Goal: Transaction & Acquisition: Purchase product/service

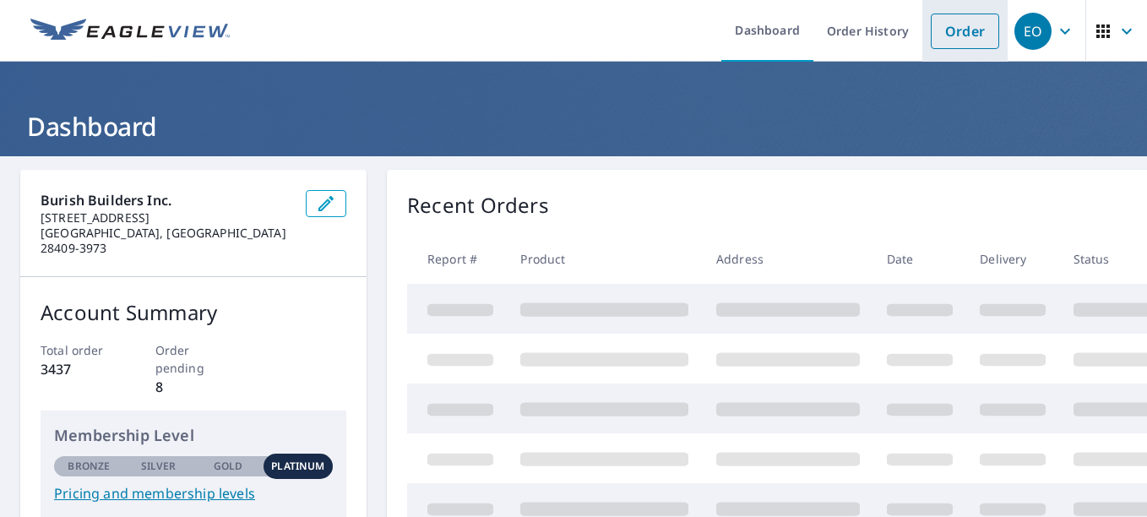
click at [943, 43] on link "Order" at bounding box center [965, 31] width 68 height 35
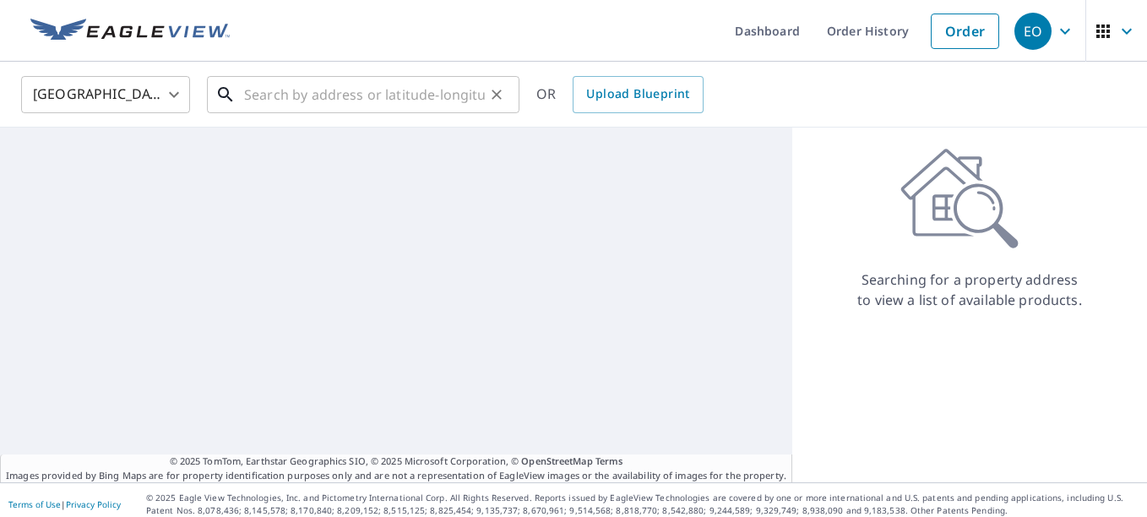
click at [394, 101] on input "text" at bounding box center [364, 94] width 241 height 47
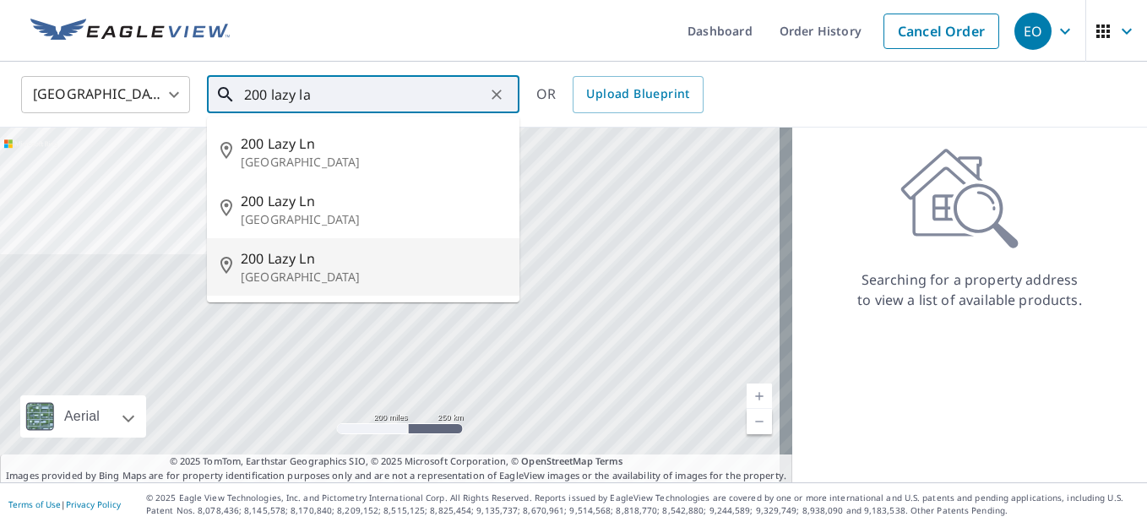
click at [372, 272] on p "[GEOGRAPHIC_DATA]" at bounding box center [373, 277] width 265 height 17
type input "[STREET_ADDRESS]"
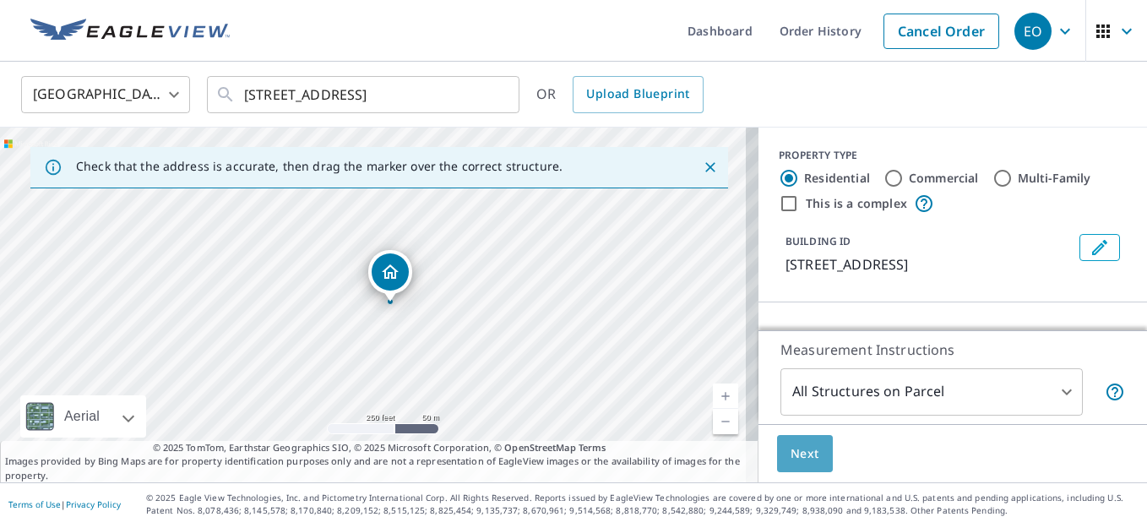
click at [792, 454] on span "Next" at bounding box center [804, 453] width 29 height 21
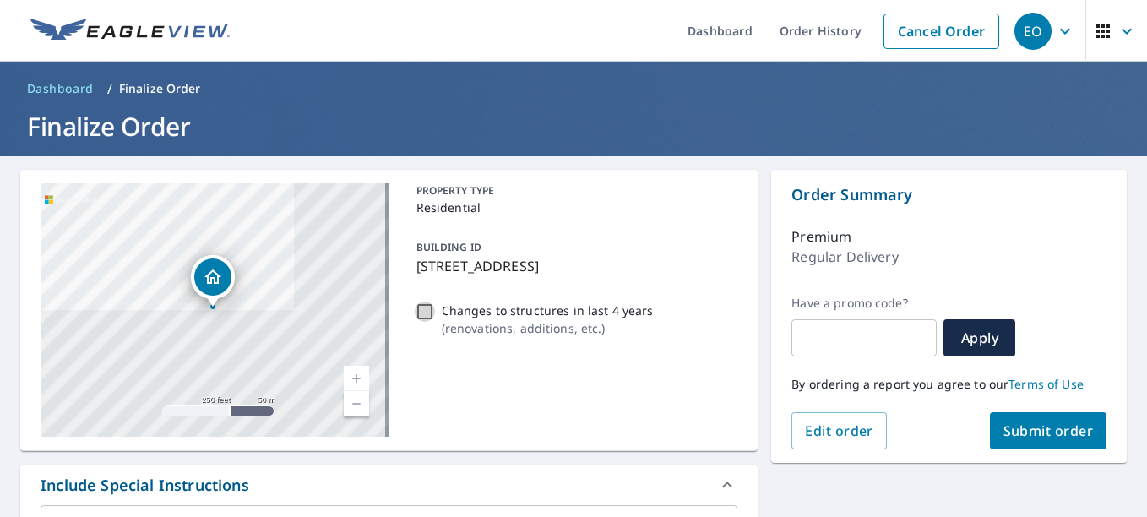
click at [419, 318] on input "Changes to structures in last 4 years ( renovations, additions, etc. )" at bounding box center [425, 312] width 20 height 20
checkbox input "true"
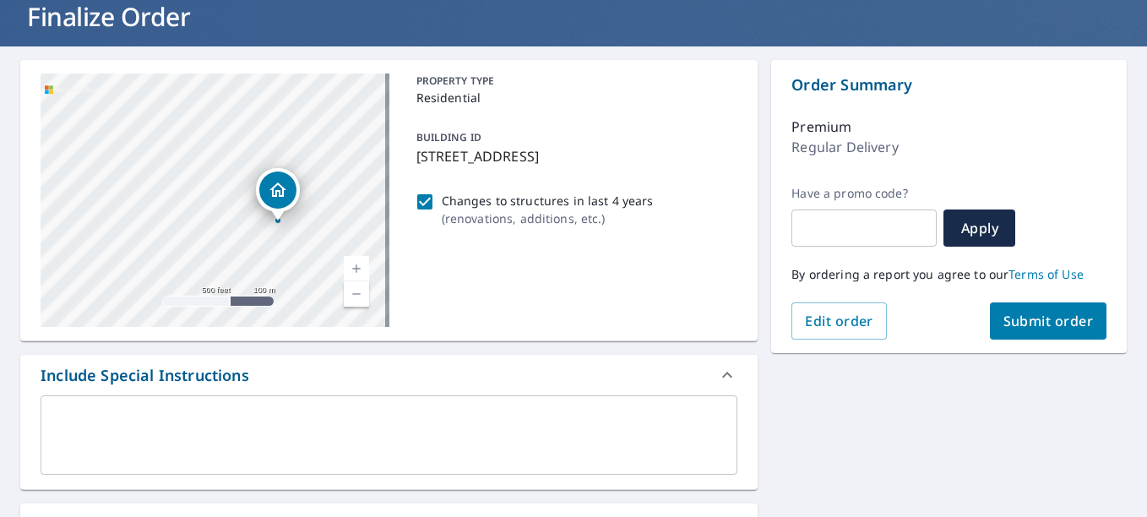
scroll to position [558, 0]
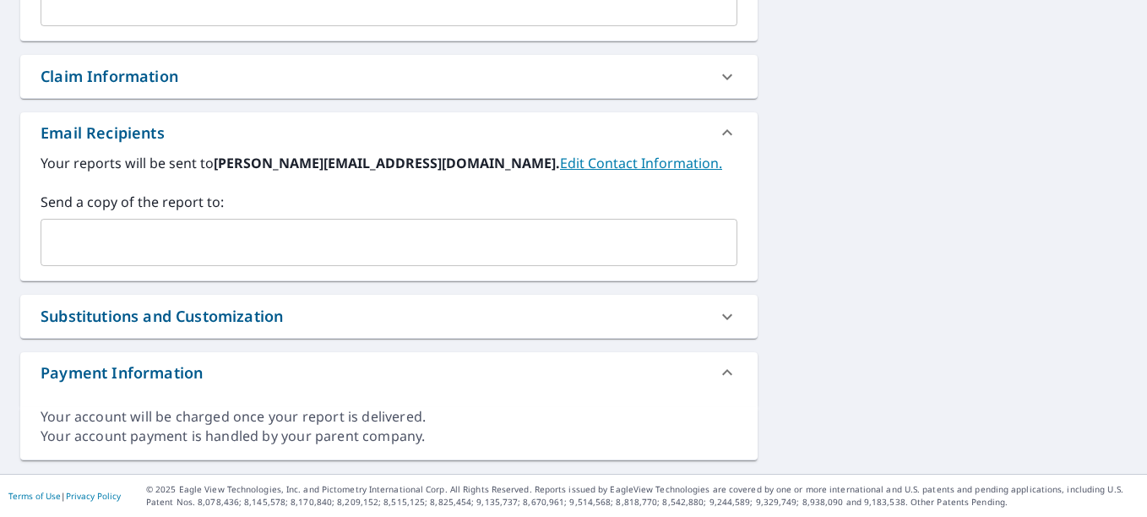
click at [168, 237] on input "text" at bounding box center [376, 242] width 656 height 32
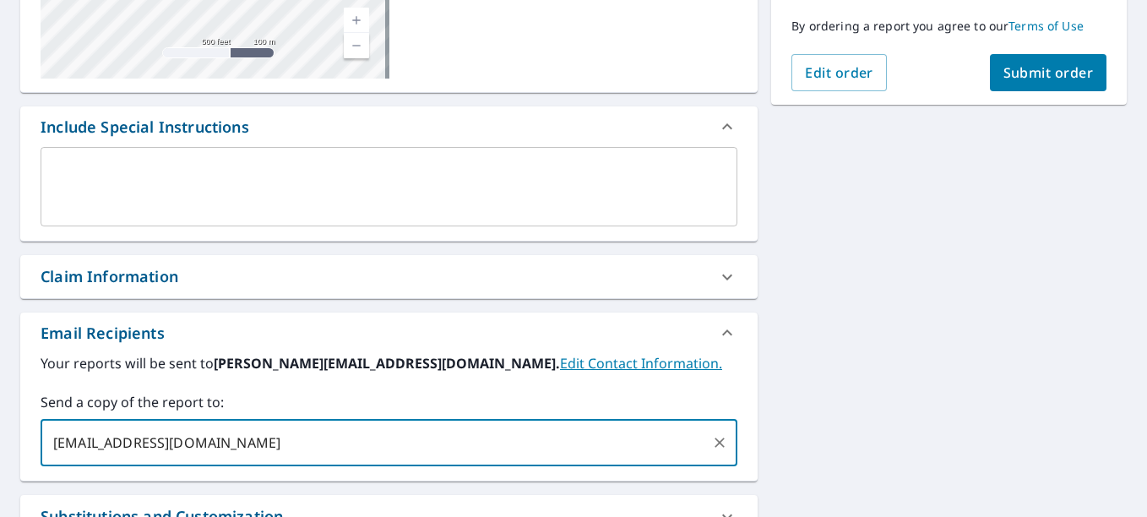
scroll to position [307, 0]
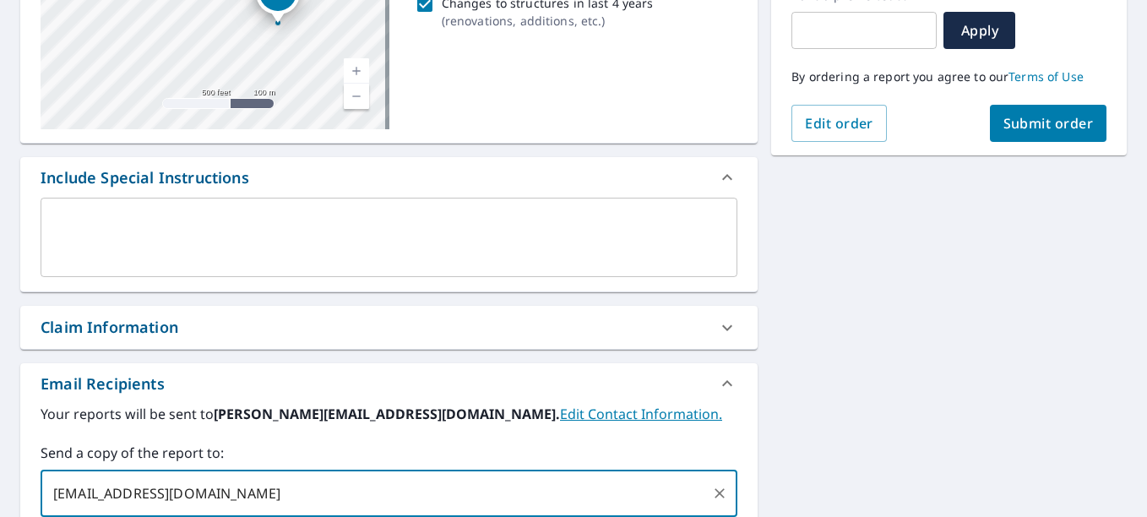
type input "[EMAIL_ADDRESS][DOMAIN_NAME]"
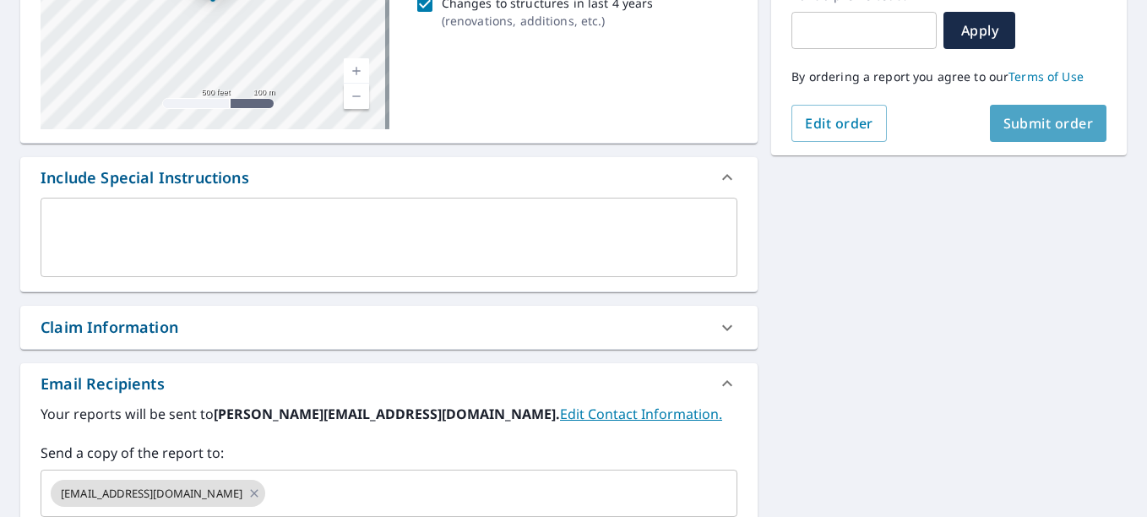
click at [990, 125] on button "Submit order" at bounding box center [1048, 123] width 117 height 37
checkbox input "true"
